Goal: Task Accomplishment & Management: Manage account settings

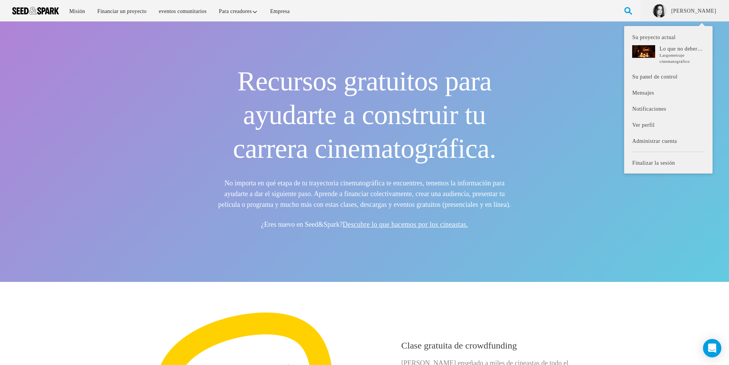
click at [707, 6] on li "[PERSON_NAME] Su proyecto actual Lo que no debería ser" at bounding box center [685, 10] width 88 height 21
click at [687, 49] on font "Lo que no debería ser" at bounding box center [685, 49] width 51 height 6
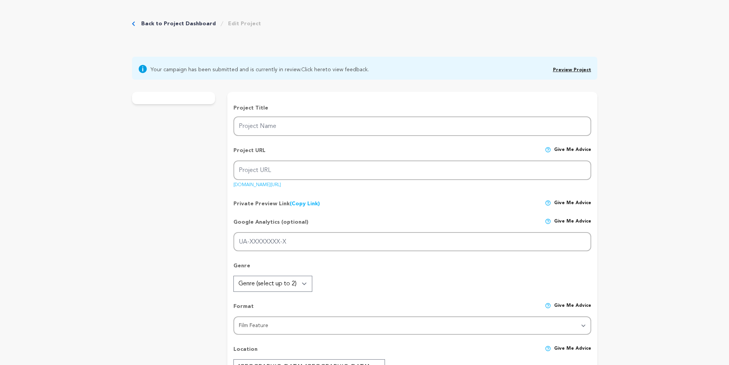
type input "What Should Not Be"
type input "what-should-not-be-1"
type input "A psychological horror film, a confusing and disturbing relationship between a …"
type textarea "[PERSON_NAME] is reunited with her daughter [PERSON_NAME] after giving her up f…"
type textarea "This film exposes the harshness of a mother-daughter relationship that escapes …"
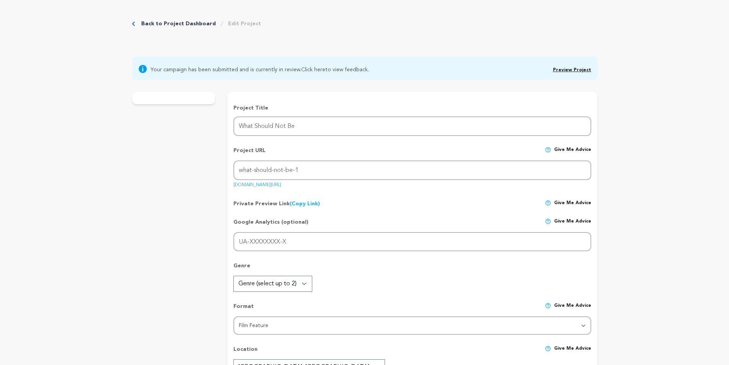
radio input "true"
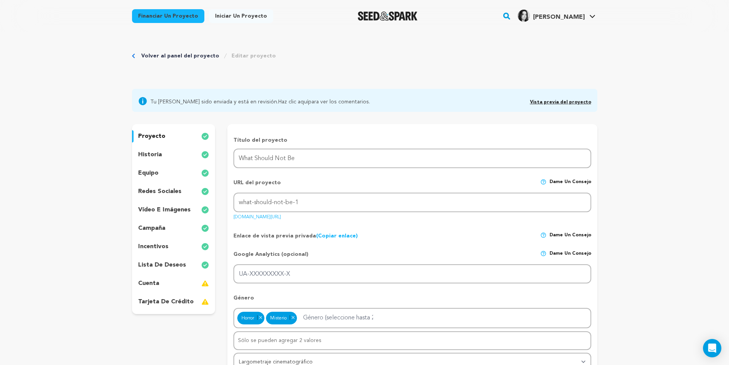
drag, startPoint x: 696, startPoint y: 129, endPoint x: 721, endPoint y: 2, distance: 129.8
